Goal: Task Accomplishment & Management: Use online tool/utility

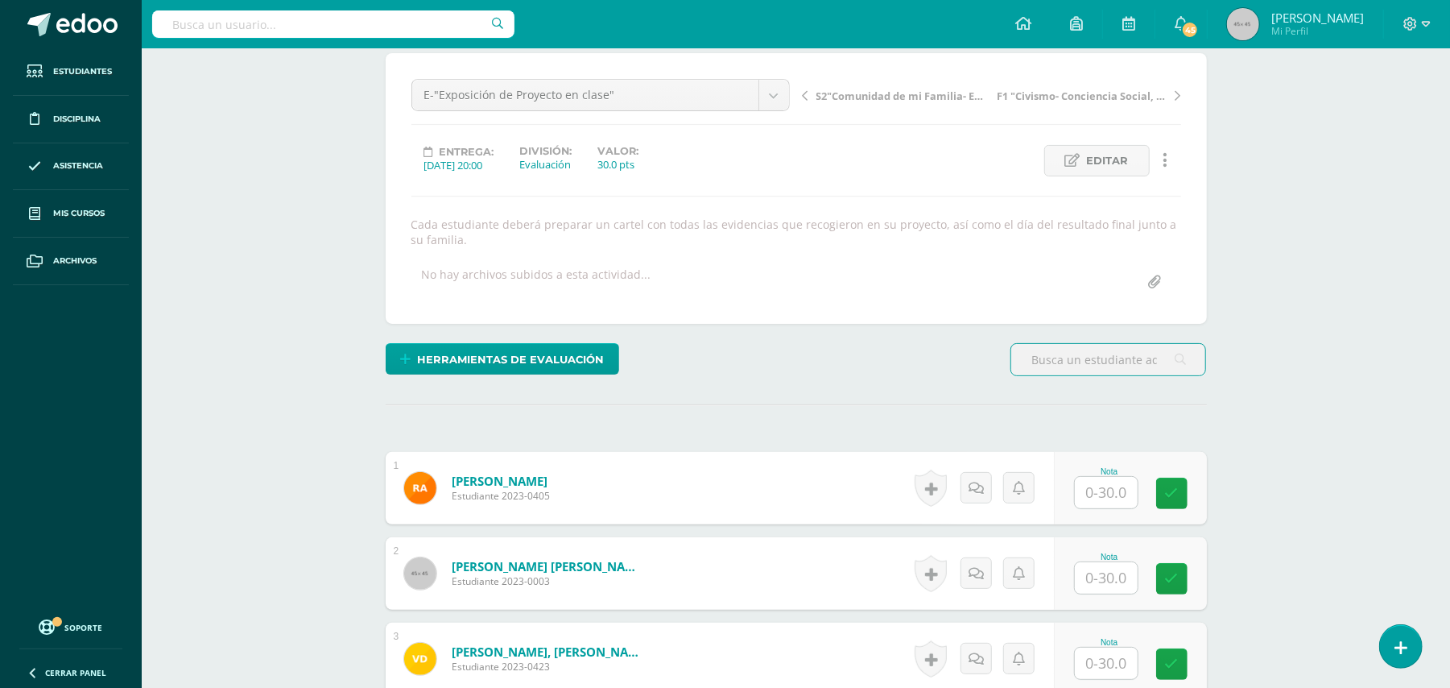
scroll to position [130, 0]
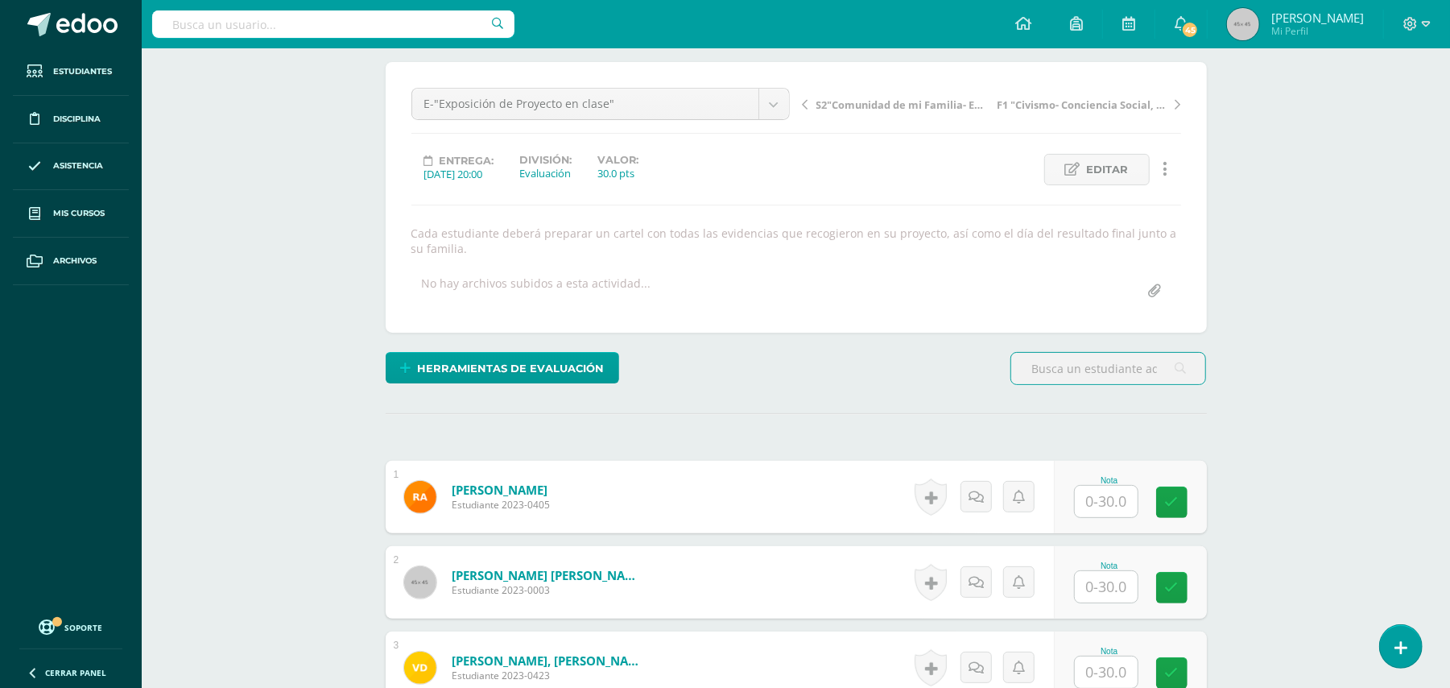
click at [1126, 506] on input "text" at bounding box center [1106, 501] width 63 height 31
type input "30"
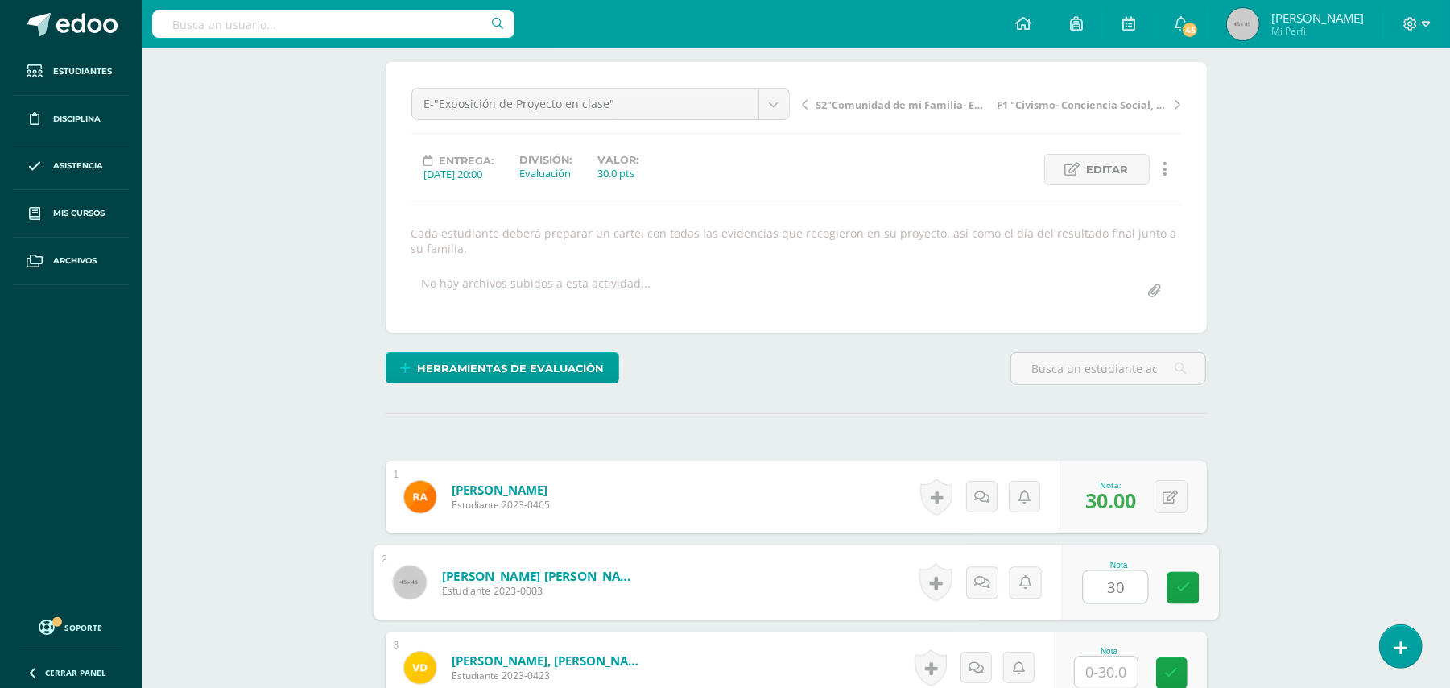
type input "30"
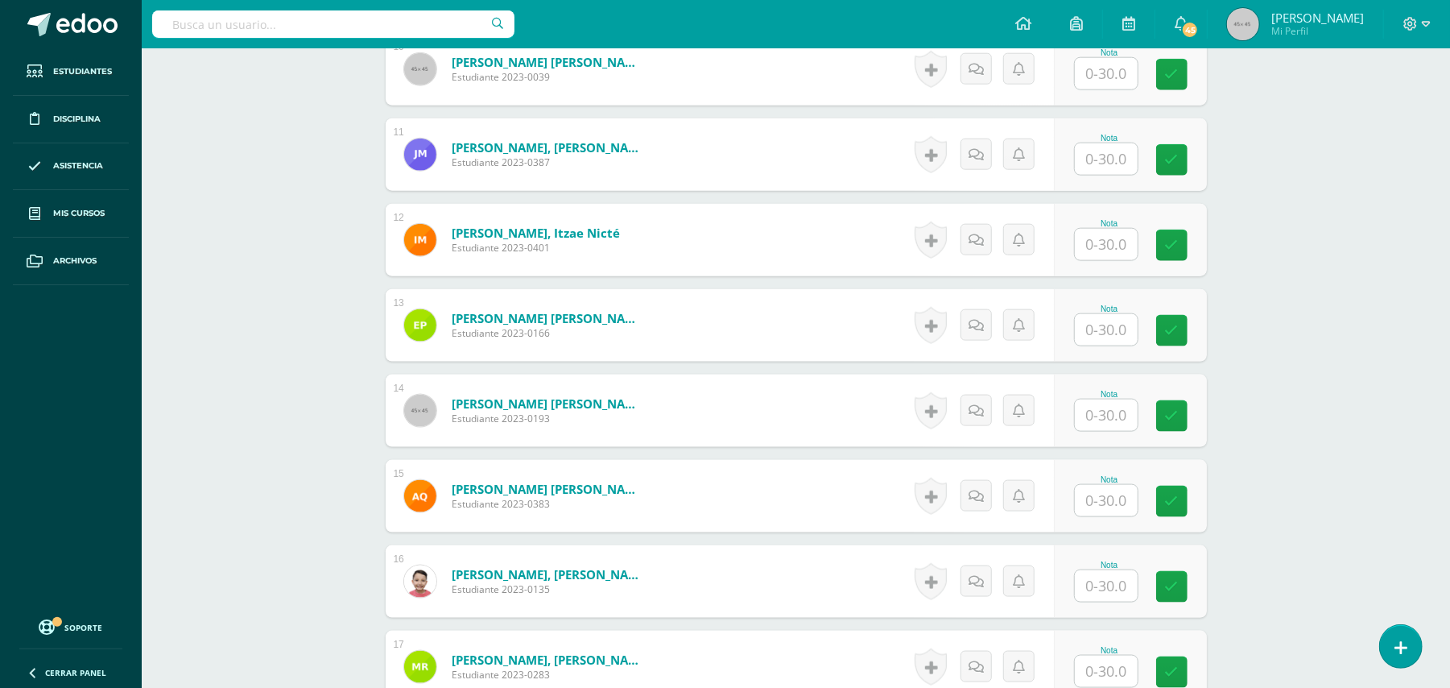
scroll to position [1334, 0]
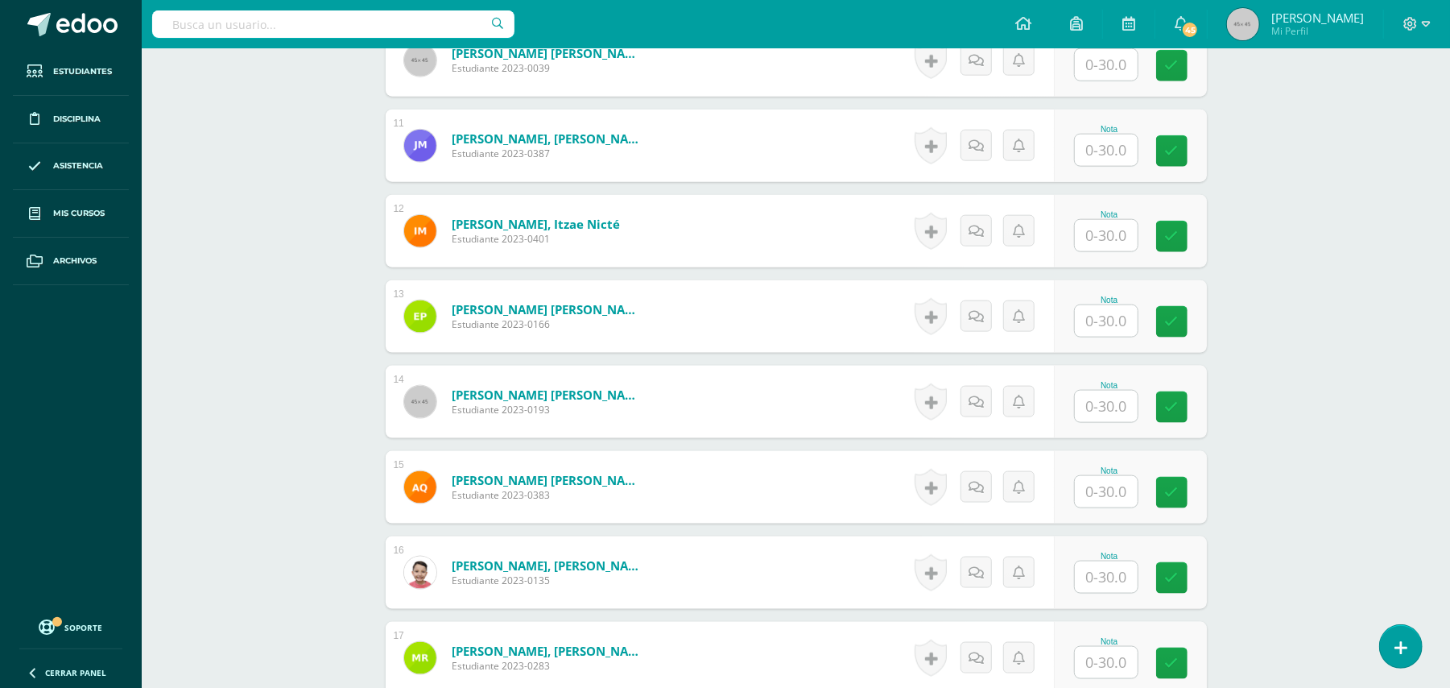
click at [1124, 487] on input "text" at bounding box center [1106, 491] width 63 height 31
type input "30"
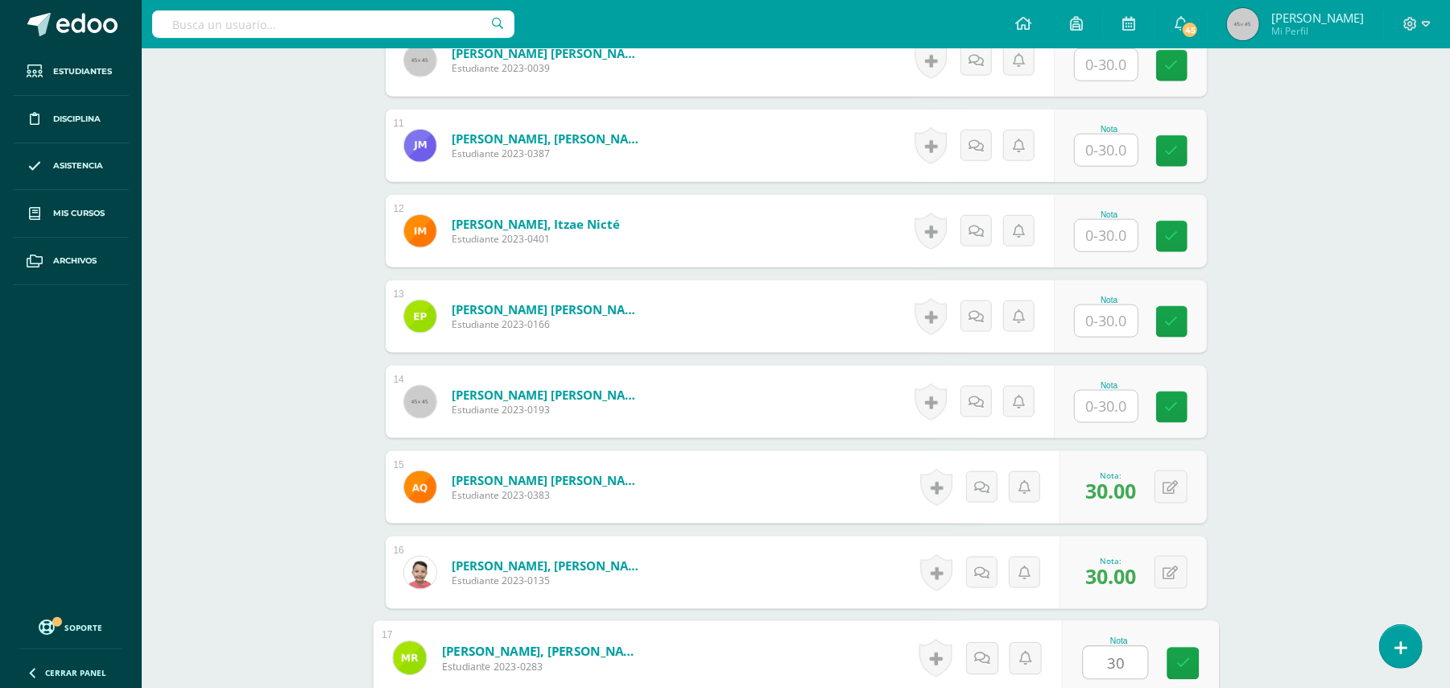
type input "30"
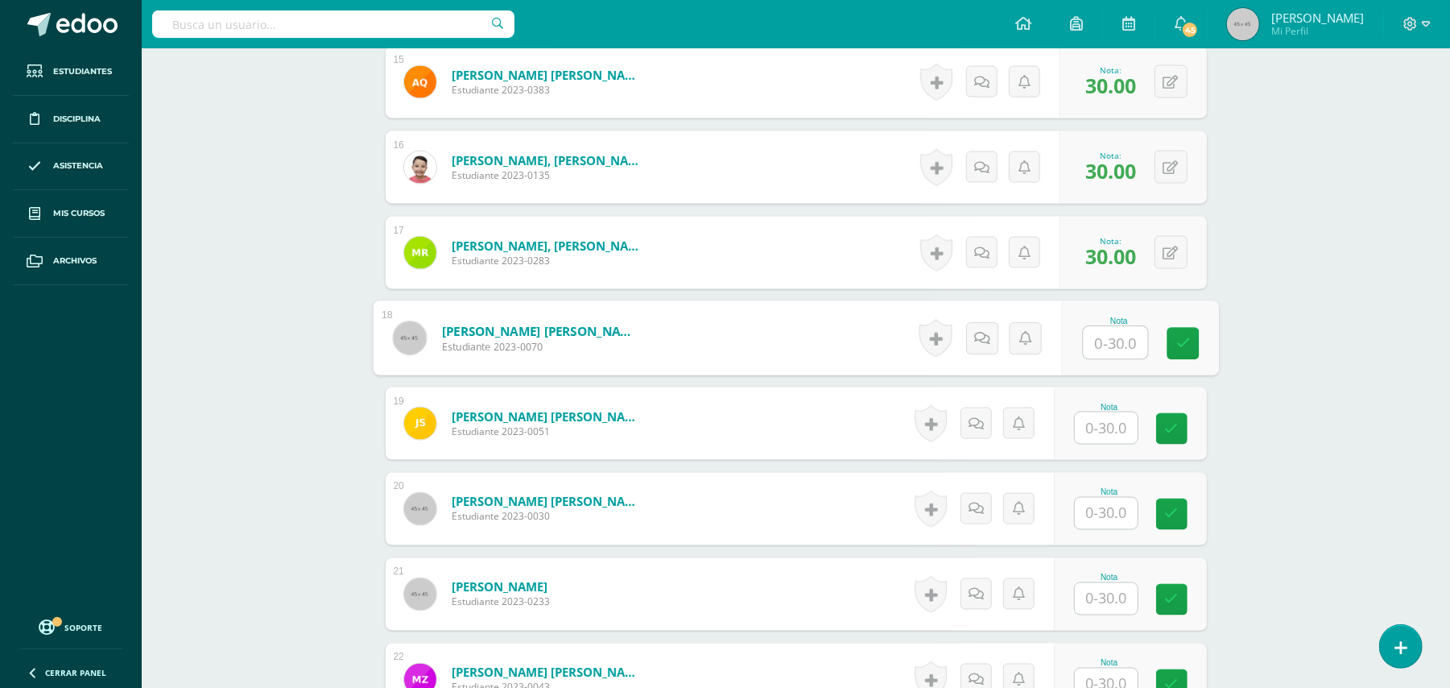
click at [1102, 427] on input "text" at bounding box center [1106, 427] width 63 height 31
type input "30"
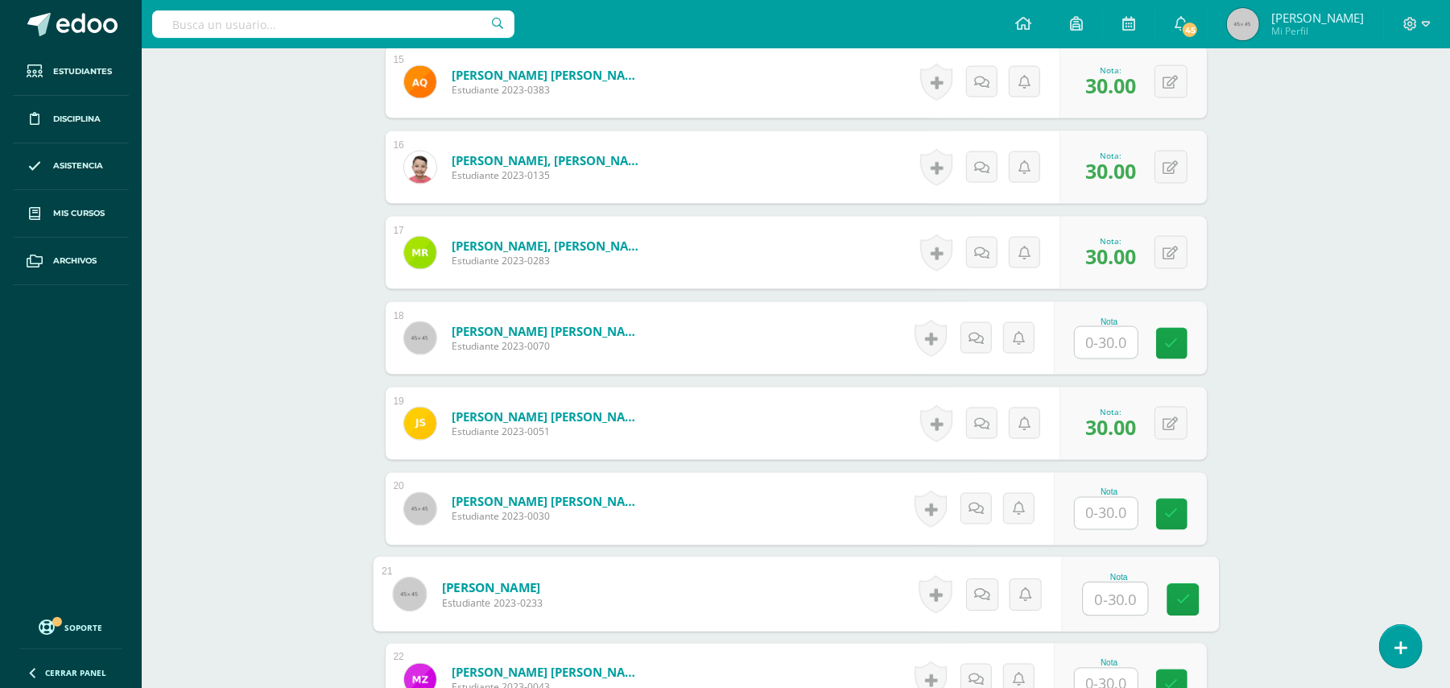
click at [1097, 598] on input "text" at bounding box center [1115, 599] width 64 height 32
type input "30"
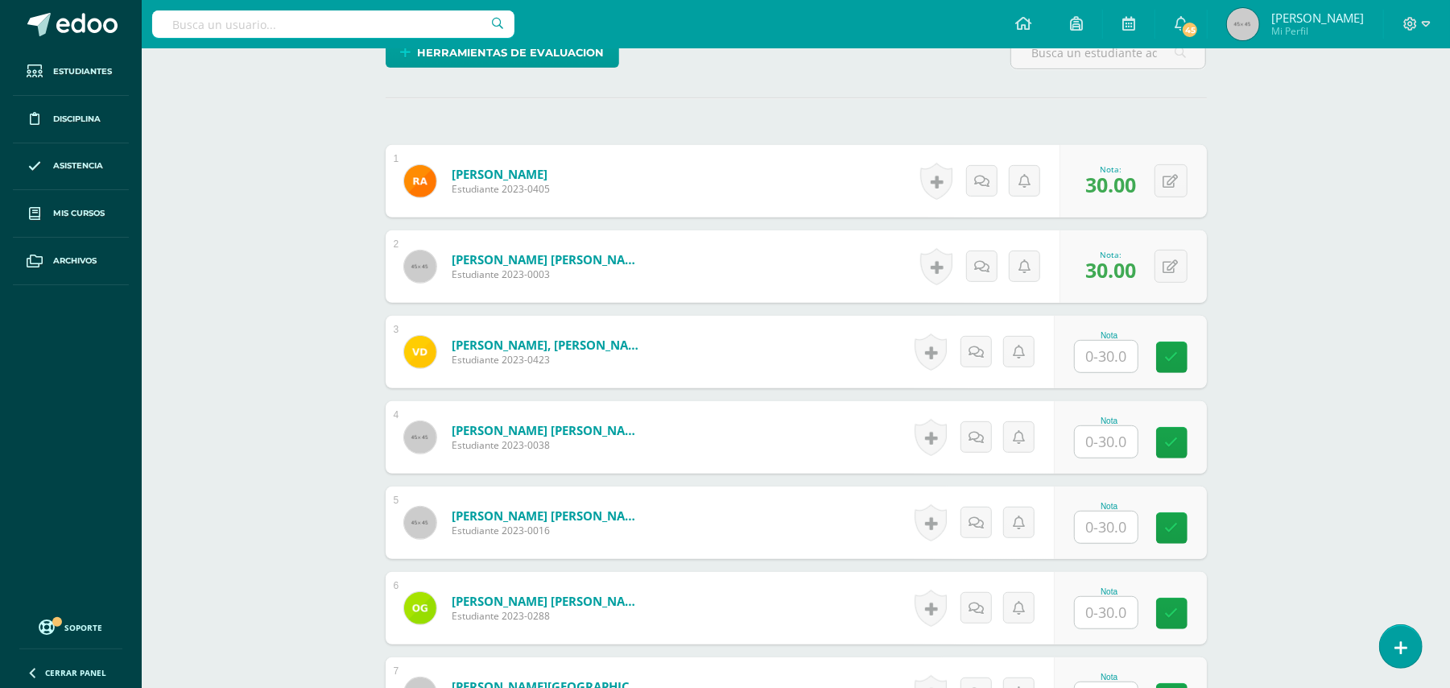
scroll to position [436, 0]
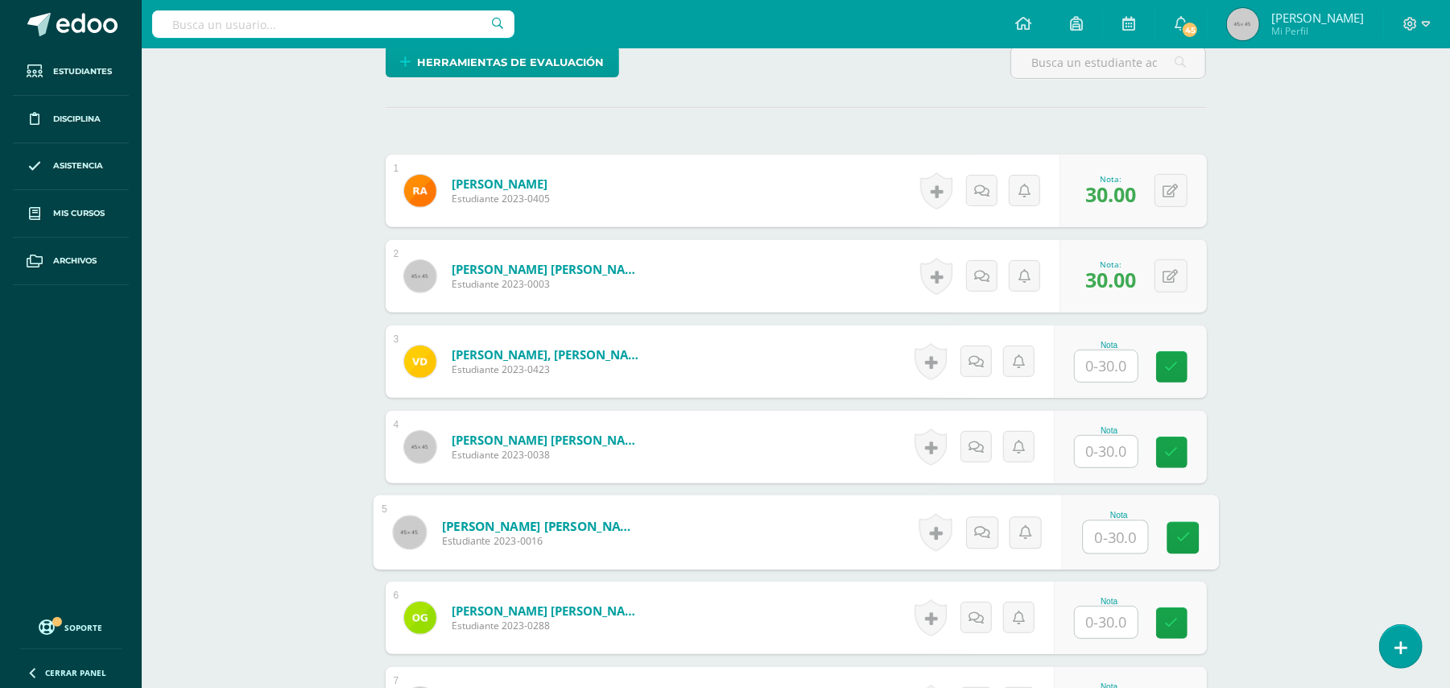
click at [1105, 533] on input "text" at bounding box center [1115, 537] width 64 height 32
type input "30"
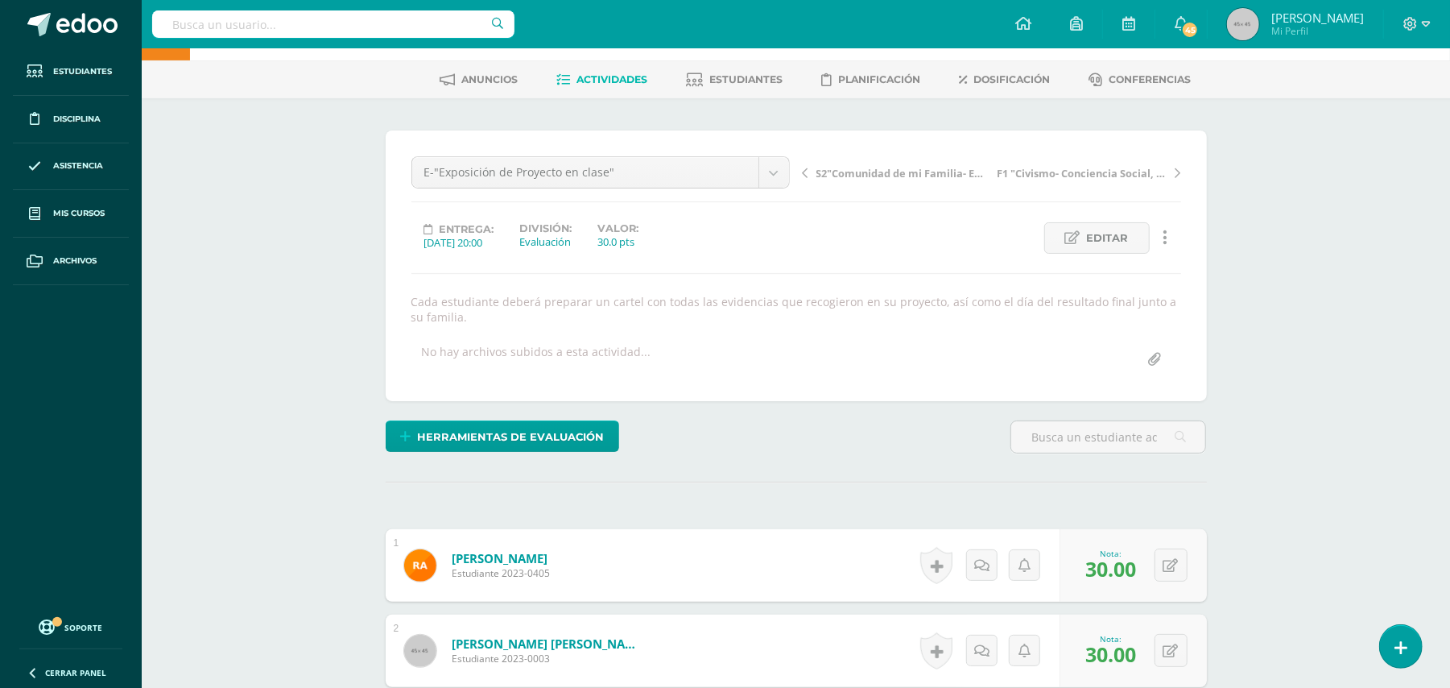
scroll to position [0, 0]
